Goal: Check status: Check status

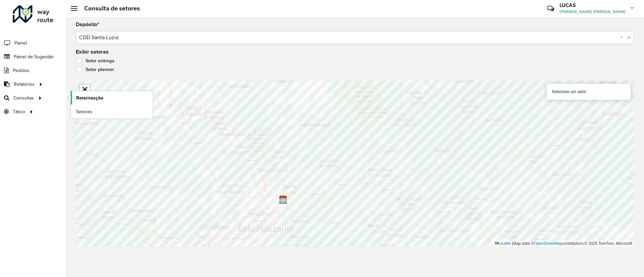
click at [79, 101] on span "Roteirização" at bounding box center [89, 98] width 27 height 7
click at [82, 98] on span "Roteirização" at bounding box center [89, 98] width 27 height 7
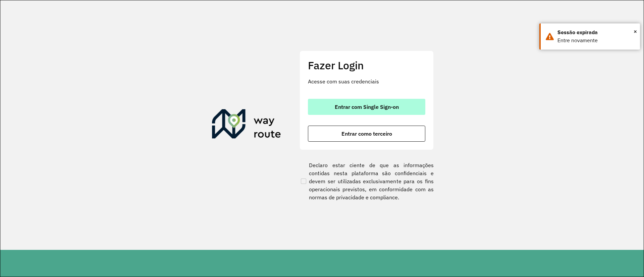
click at [383, 105] on span "Entrar com Single Sign-on" at bounding box center [367, 106] width 64 height 5
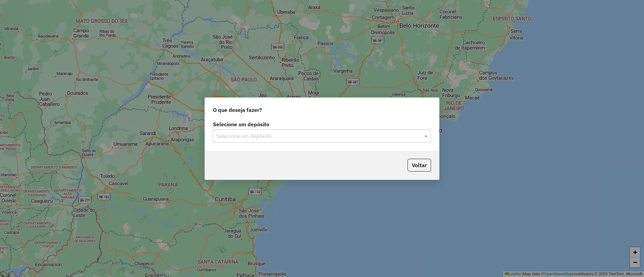
click at [297, 138] on input "text" at bounding box center [315, 136] width 198 height 8
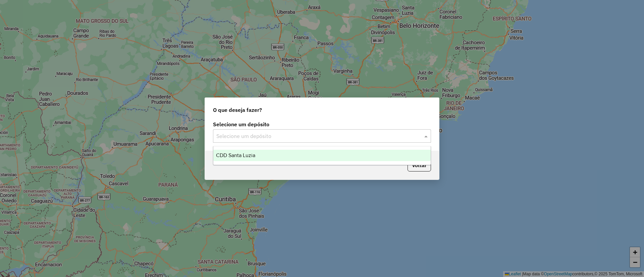
click at [372, 134] on input "text" at bounding box center [315, 136] width 198 height 8
click at [354, 162] on ng-dropdown-panel "CDD Santa Luzia" at bounding box center [322, 155] width 218 height 19
click at [370, 160] on div "CDD Santa Luzia" at bounding box center [321, 155] width 217 height 11
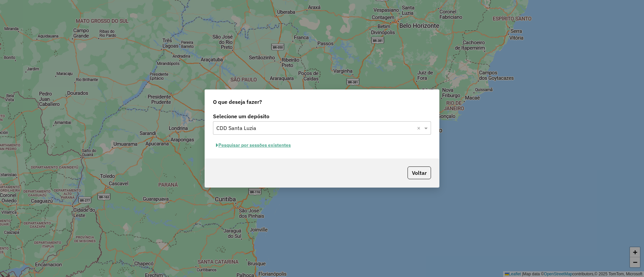
click at [271, 147] on button "Pesquisar por sessões existentes" at bounding box center [253, 145] width 81 height 10
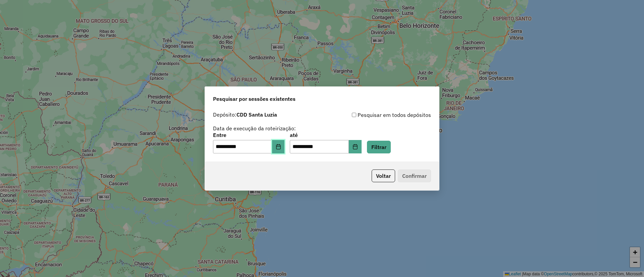
click at [283, 153] on button "Choose Date" at bounding box center [278, 146] width 13 height 13
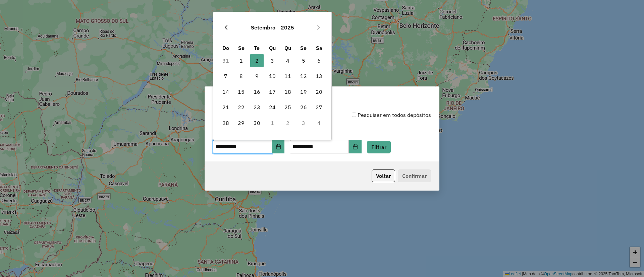
click at [229, 28] on button "Previous Month" at bounding box center [226, 27] width 11 height 11
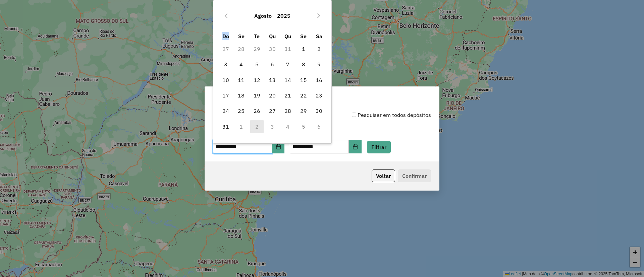
click at [229, 28] on div "Agosto 2025 Do Se Te Qu Qu Se Sa 27 28 29 30 31 1 2 3 4 5 6 7 8 9 10 11 12 13 1…" at bounding box center [272, 69] width 109 height 129
click at [226, 18] on icon "Previous Month" at bounding box center [225, 15] width 5 height 5
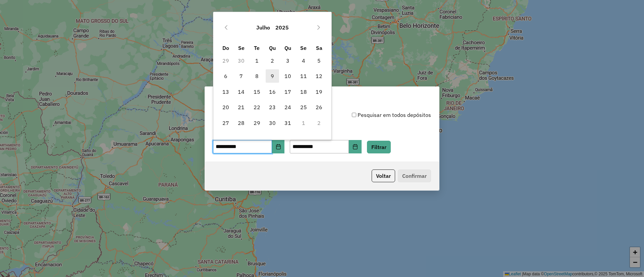
click at [268, 70] on span "9" at bounding box center [272, 75] width 13 height 13
type input "**********"
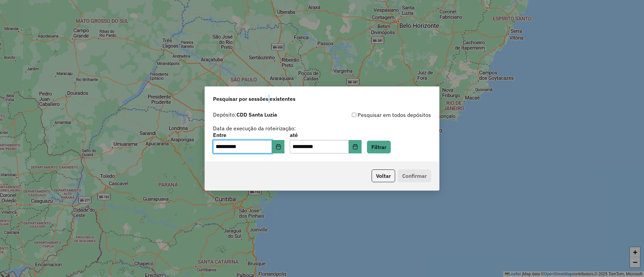
click at [268, 69] on div "**********" at bounding box center [322, 138] width 644 height 277
click at [362, 144] on button "Choose Date" at bounding box center [355, 146] width 13 height 13
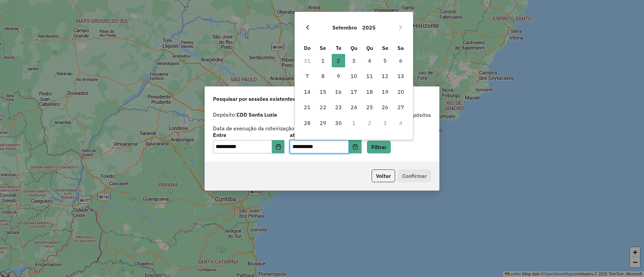
click at [305, 24] on button "Previous Month" at bounding box center [307, 27] width 11 height 11
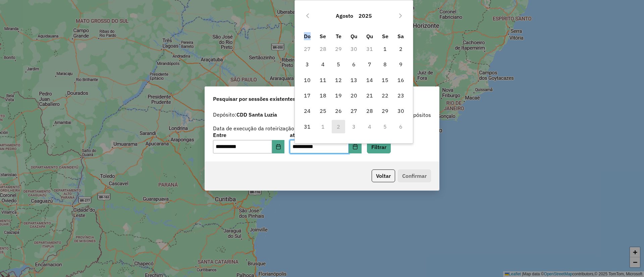
click at [305, 24] on div "Agosto 2025" at bounding box center [354, 15] width 109 height 21
click at [305, 17] on button "Previous Month" at bounding box center [307, 15] width 11 height 11
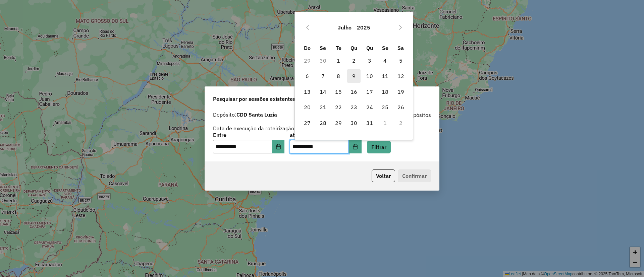
click at [353, 79] on span "9" at bounding box center [353, 75] width 13 height 13
type input "**********"
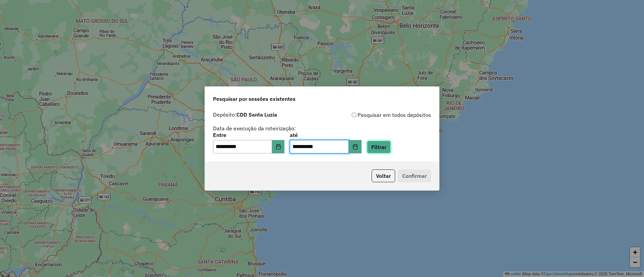
click at [390, 146] on button "Filtrar" at bounding box center [379, 147] width 24 height 13
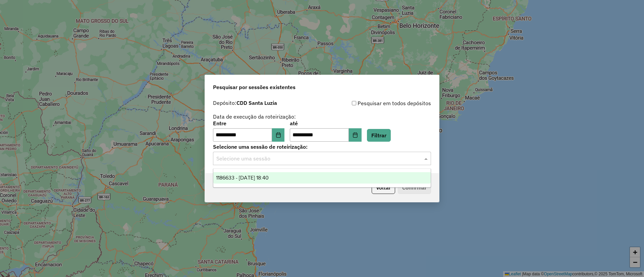
click at [361, 162] on input "text" at bounding box center [315, 159] width 198 height 8
click at [332, 181] on div "1186633 - 09/07/2025 18:40" at bounding box center [321, 177] width 217 height 11
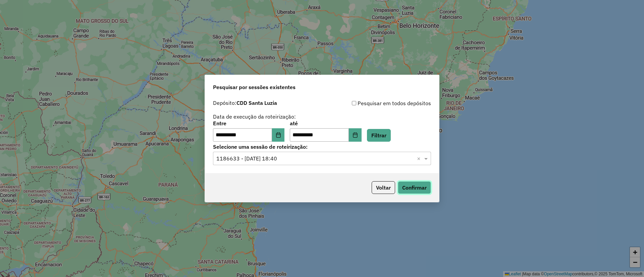
click at [411, 190] on button "Confirmar" at bounding box center [414, 187] width 33 height 13
click at [282, 138] on button "Choose Date" at bounding box center [278, 134] width 13 height 13
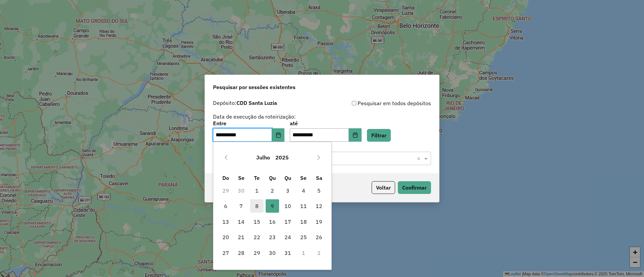
click at [255, 205] on span "8" at bounding box center [256, 206] width 13 height 13
type input "**********"
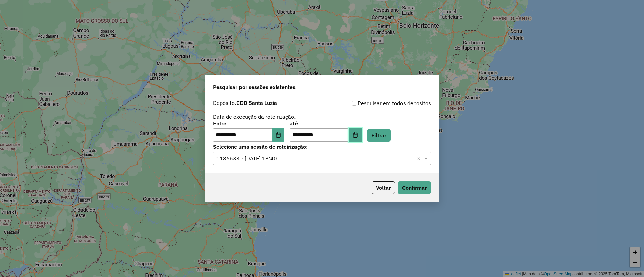
click at [358, 136] on icon "Choose Date" at bounding box center [355, 134] width 5 height 5
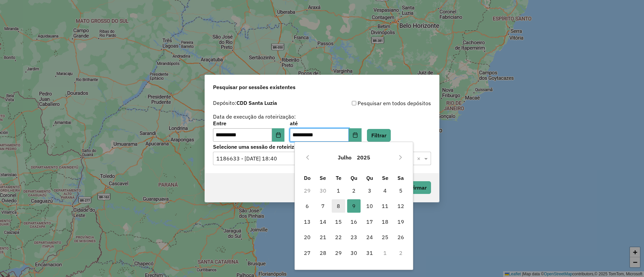
click at [337, 208] on span "8" at bounding box center [338, 206] width 13 height 13
type input "**********"
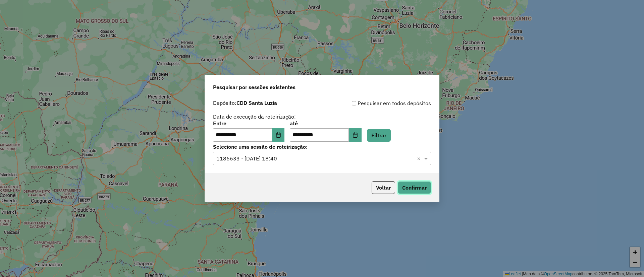
drag, startPoint x: 409, startPoint y: 192, endPoint x: 405, endPoint y: 192, distance: 4.4
click at [405, 192] on button "Confirmar" at bounding box center [414, 187] width 33 height 13
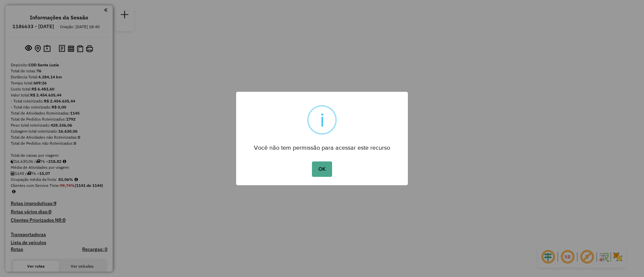
click at [312, 162] on button "OK" at bounding box center [322, 169] width 20 height 15
